Goal: Task Accomplishment & Management: Use online tool/utility

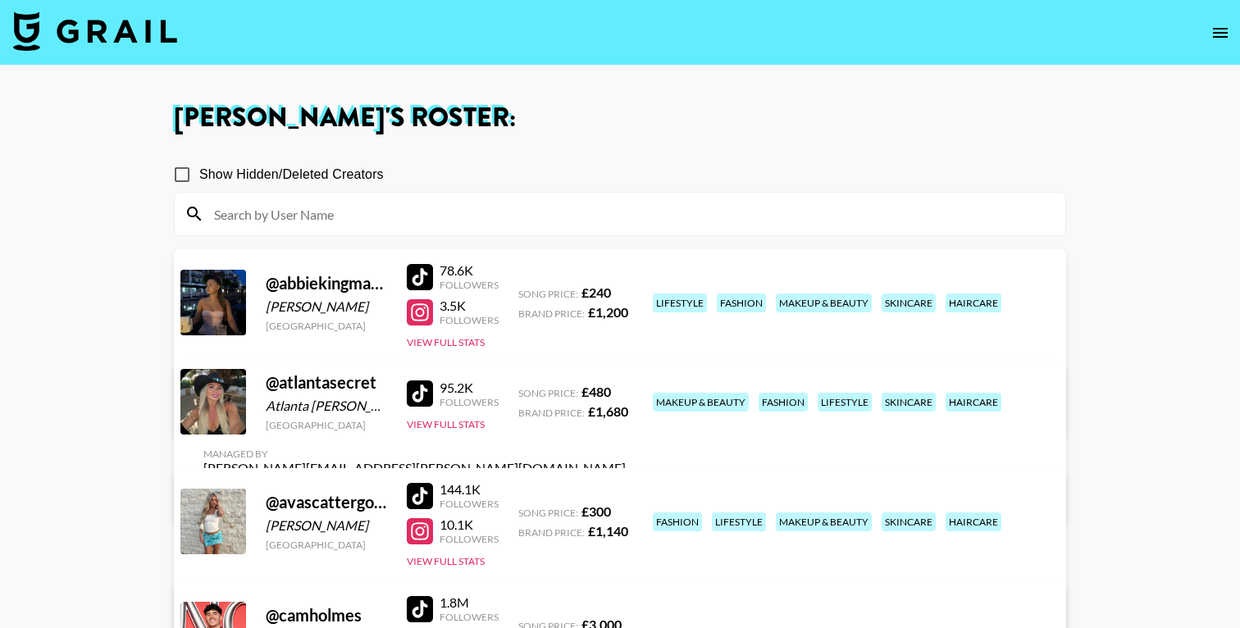
click at [112, 34] on img at bounding box center [95, 30] width 164 height 39
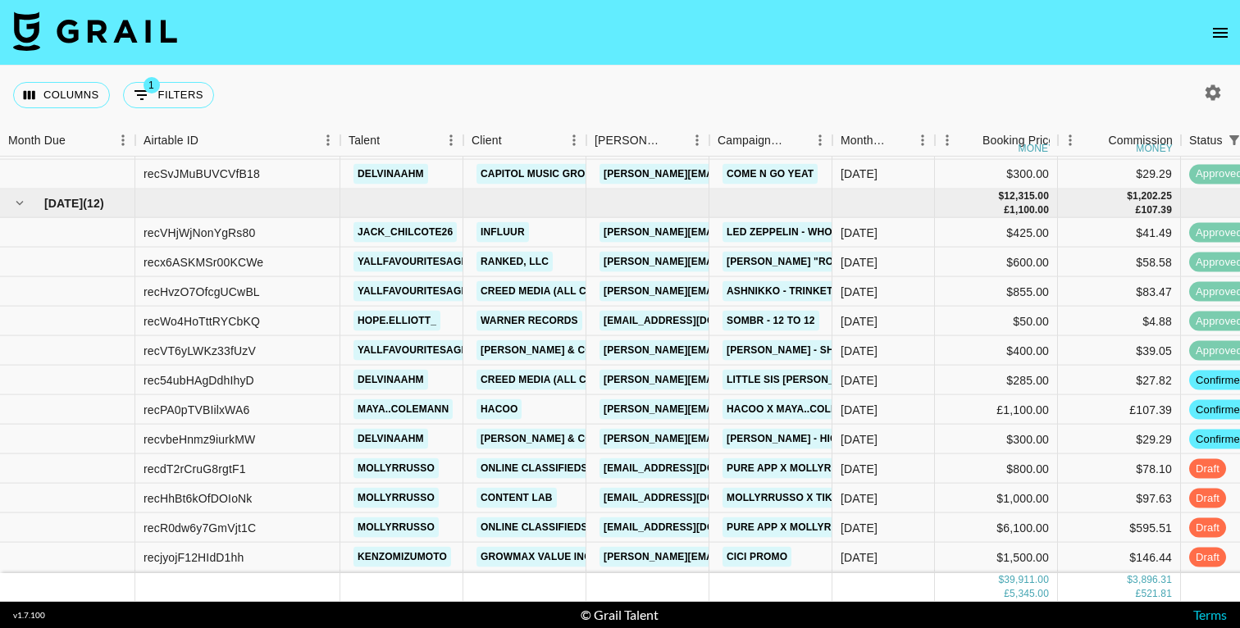
scroll to position [1264, 0]
click at [800, 85] on div "Columns 1 Filters + Booking" at bounding box center [620, 95] width 1240 height 59
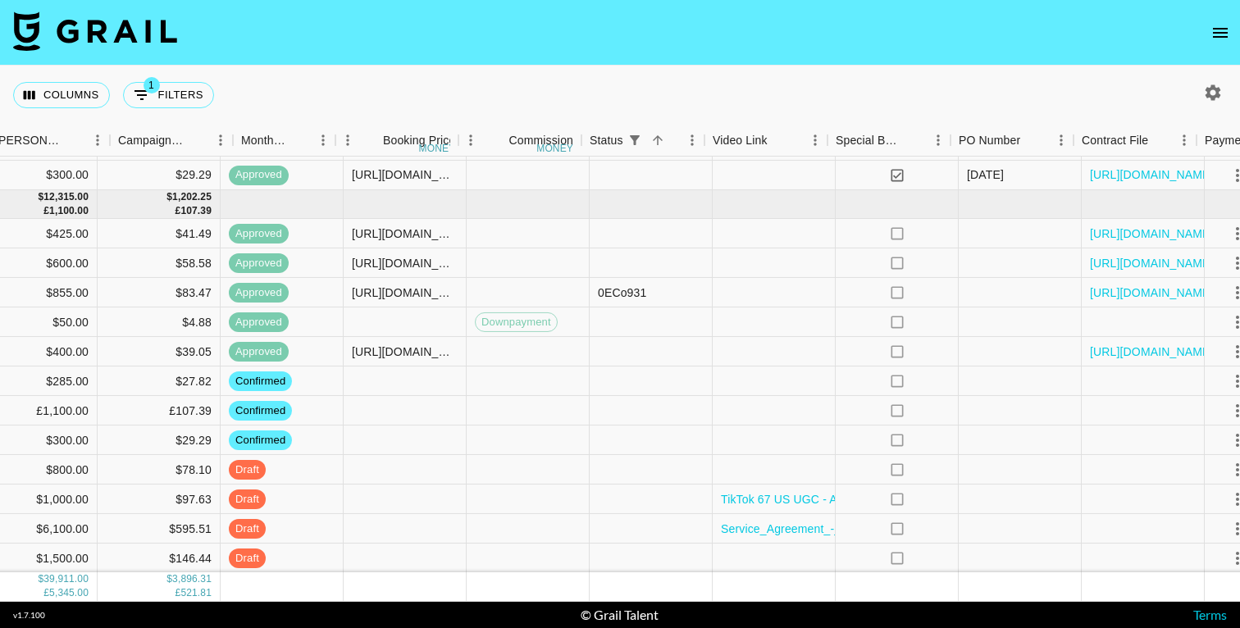
scroll to position [1264, 991]
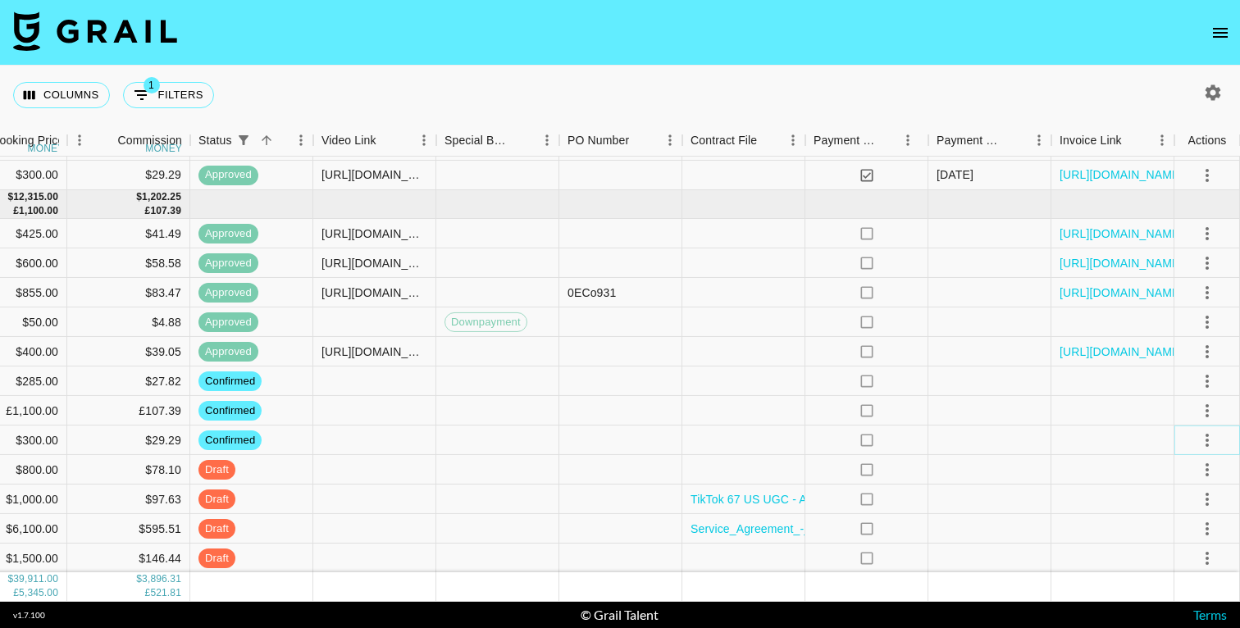
click at [1209, 438] on icon "select merge strategy" at bounding box center [1207, 441] width 20 height 20
click at [1171, 530] on li "Draft Created" at bounding box center [1186, 535] width 107 height 30
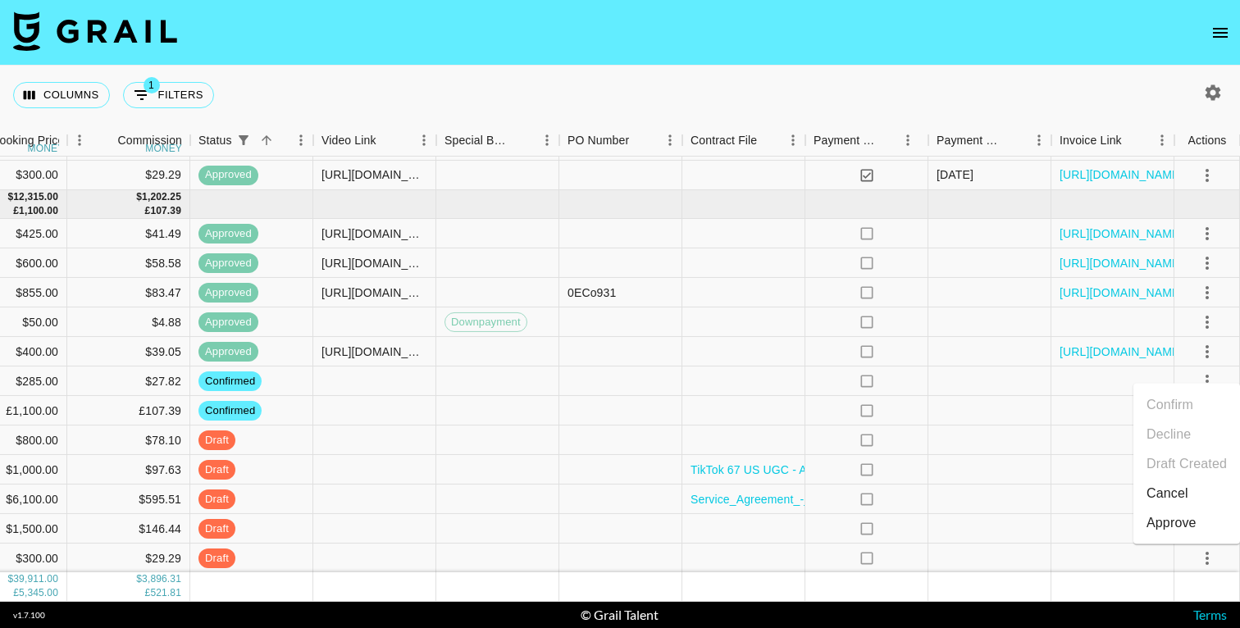
click at [937, 52] on nav at bounding box center [620, 33] width 1240 height 66
click at [1207, 381] on icon "select merge strategy" at bounding box center [1207, 381] width 3 height 13
click at [1174, 479] on li "Draft Created" at bounding box center [1186, 476] width 107 height 30
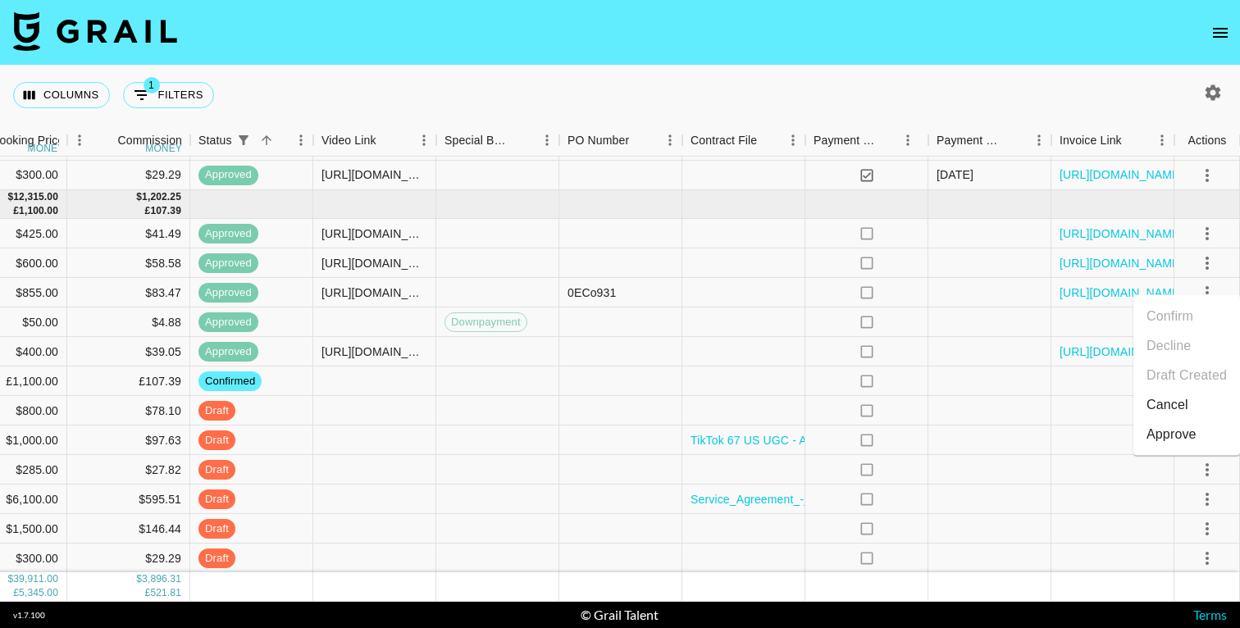
click at [749, 52] on nav at bounding box center [620, 33] width 1240 height 66
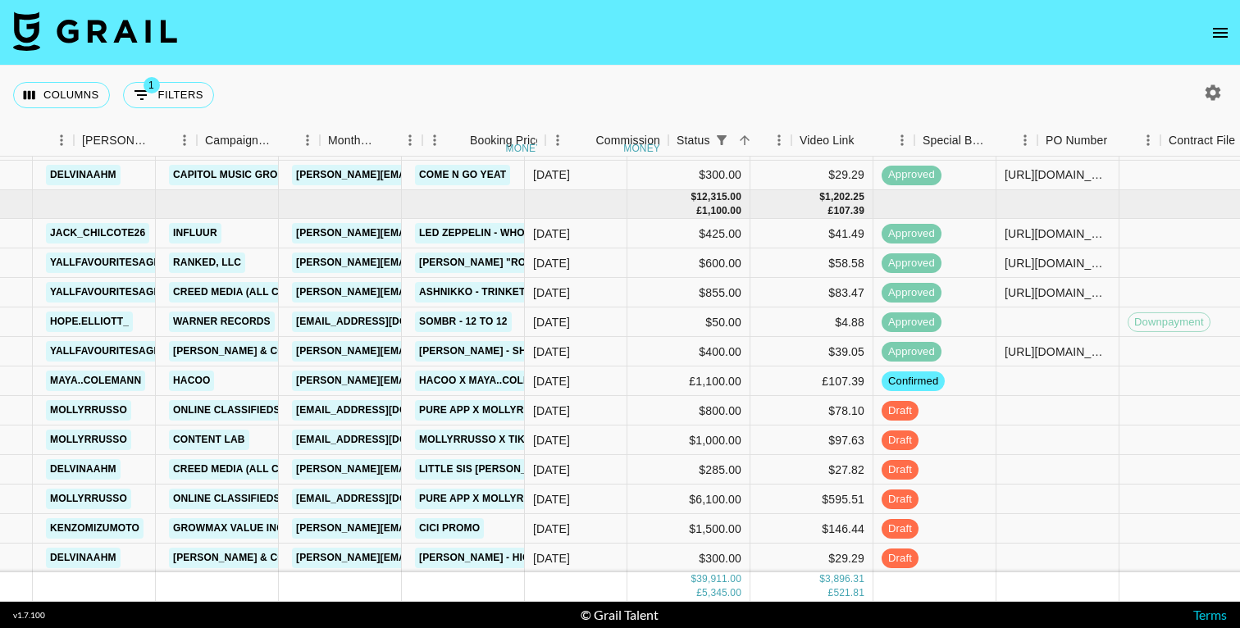
scroll to position [1264, 0]
